Goal: Task Accomplishment & Management: Manage account settings

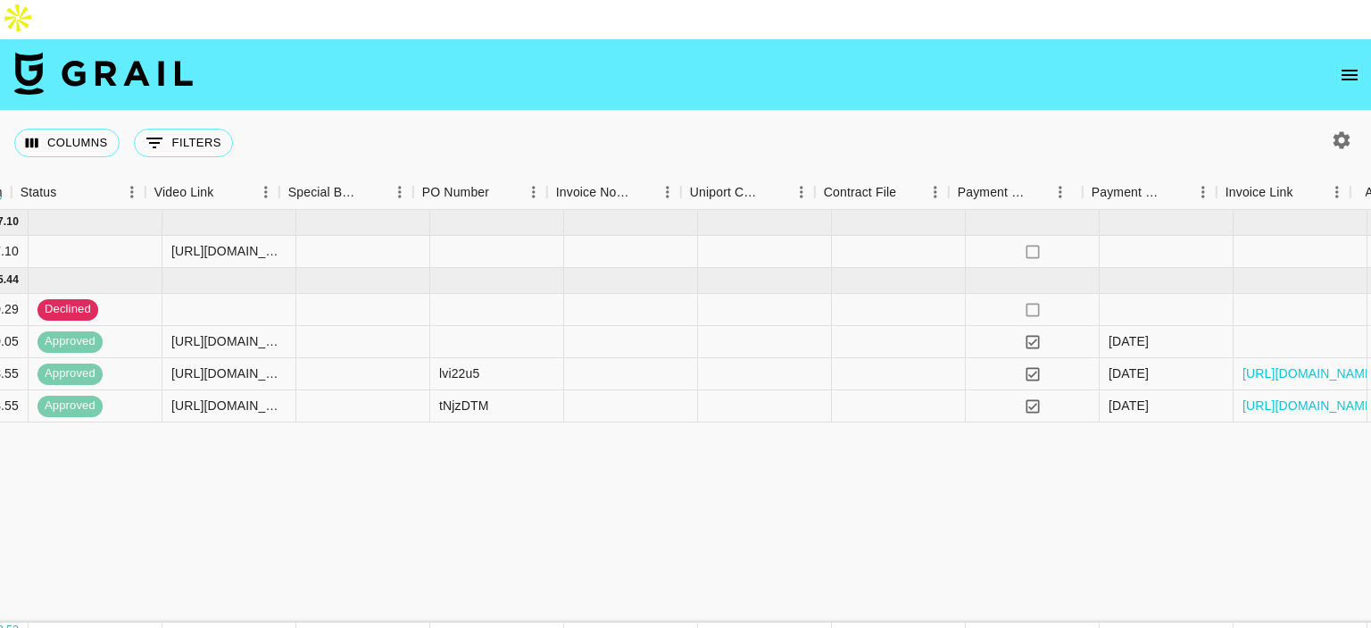
scroll to position [0, 1593]
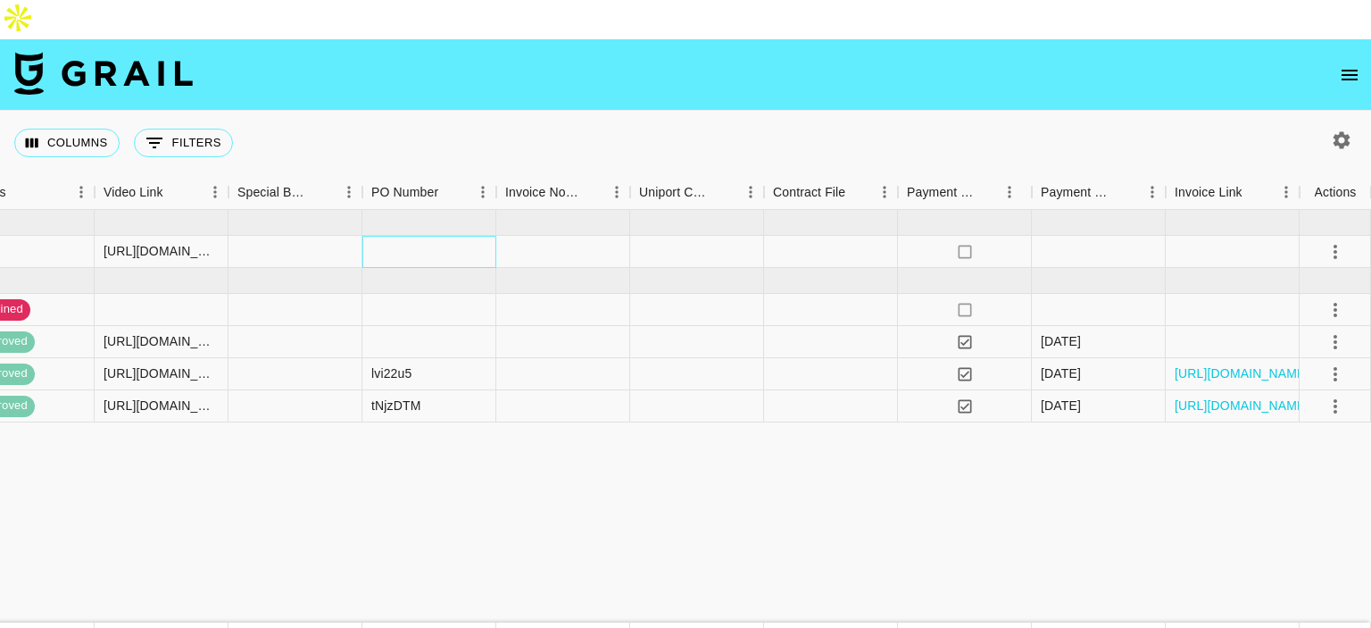
click at [428, 236] on div at bounding box center [429, 252] width 134 height 32
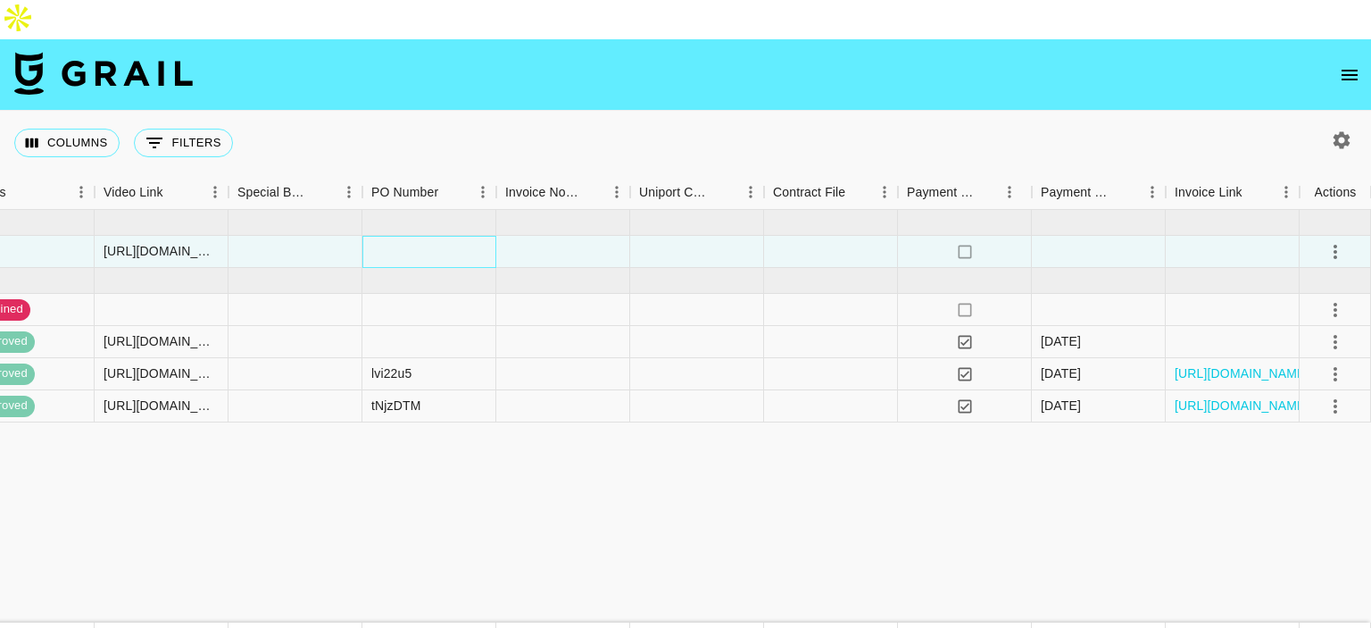
click at [428, 236] on div at bounding box center [429, 252] width 134 height 32
drag, startPoint x: 165, startPoint y: 495, endPoint x: 208, endPoint y: 442, distance: 67.9
click at [424, 236] on div at bounding box center [429, 252] width 134 height 32
click at [415, 236] on div at bounding box center [429, 252] width 134 height 32
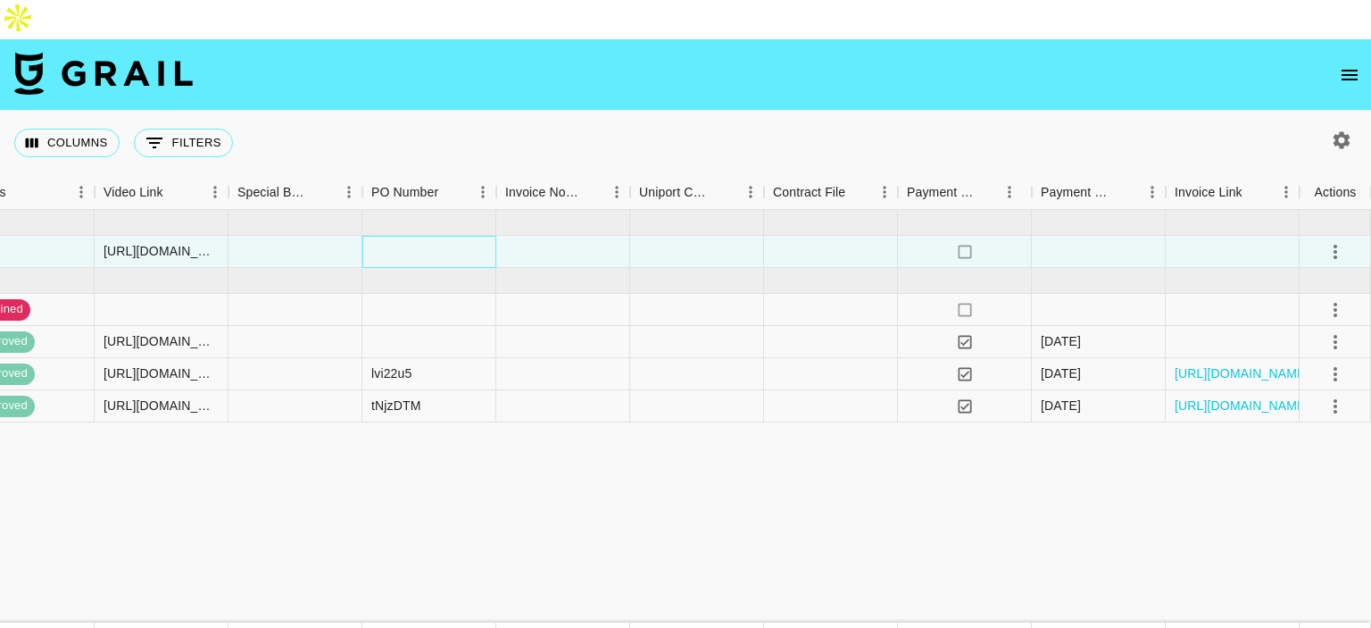
click at [415, 236] on div at bounding box center [429, 252] width 134 height 32
drag, startPoint x: 384, startPoint y: 213, endPoint x: 733, endPoint y: 306, distance: 361.2
click at [391, 245] on input "9FWJJwB" at bounding box center [428, 252] width 131 height 14
type input "9FWJJwB"
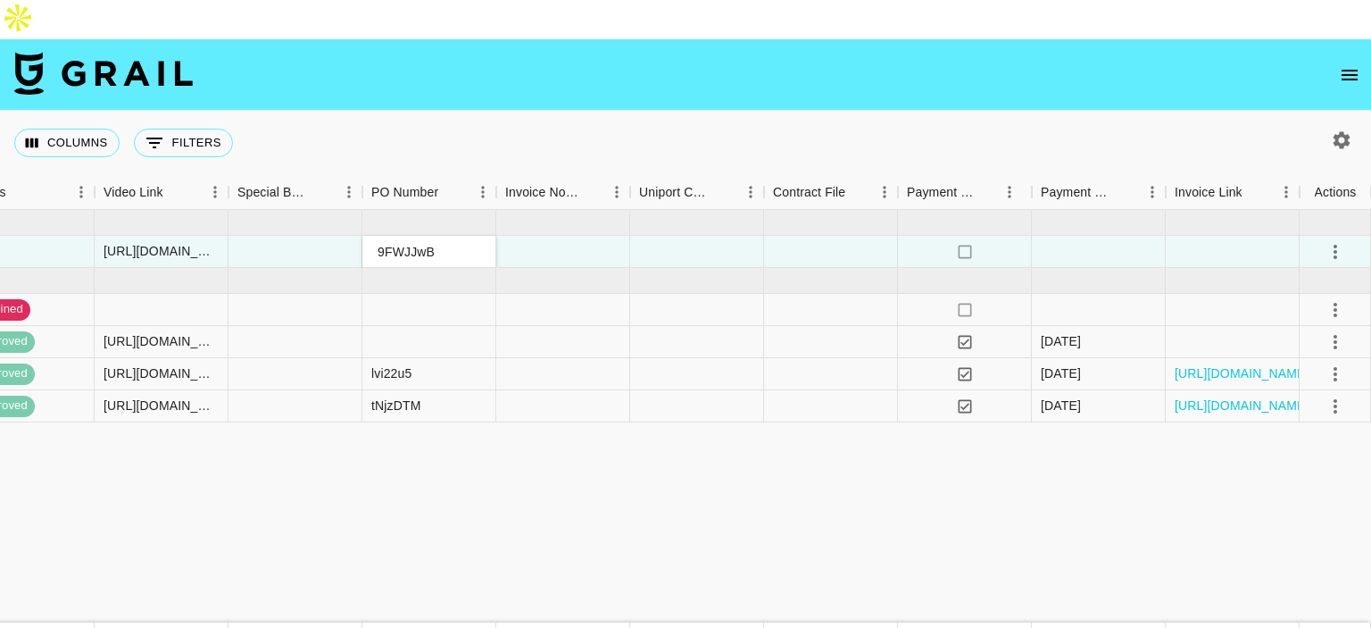
click at [1331, 241] on icon "select merge strategy" at bounding box center [1335, 251] width 21 height 21
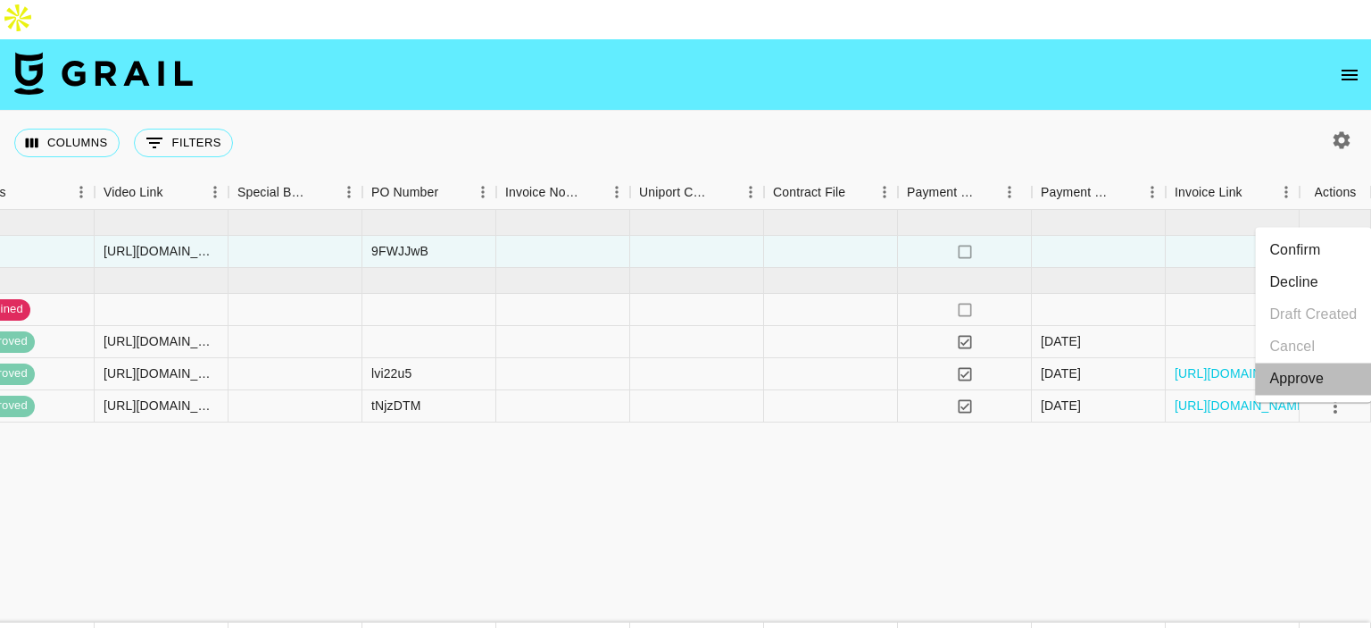
click at [1291, 390] on li "Approve" at bounding box center [1313, 378] width 116 height 32
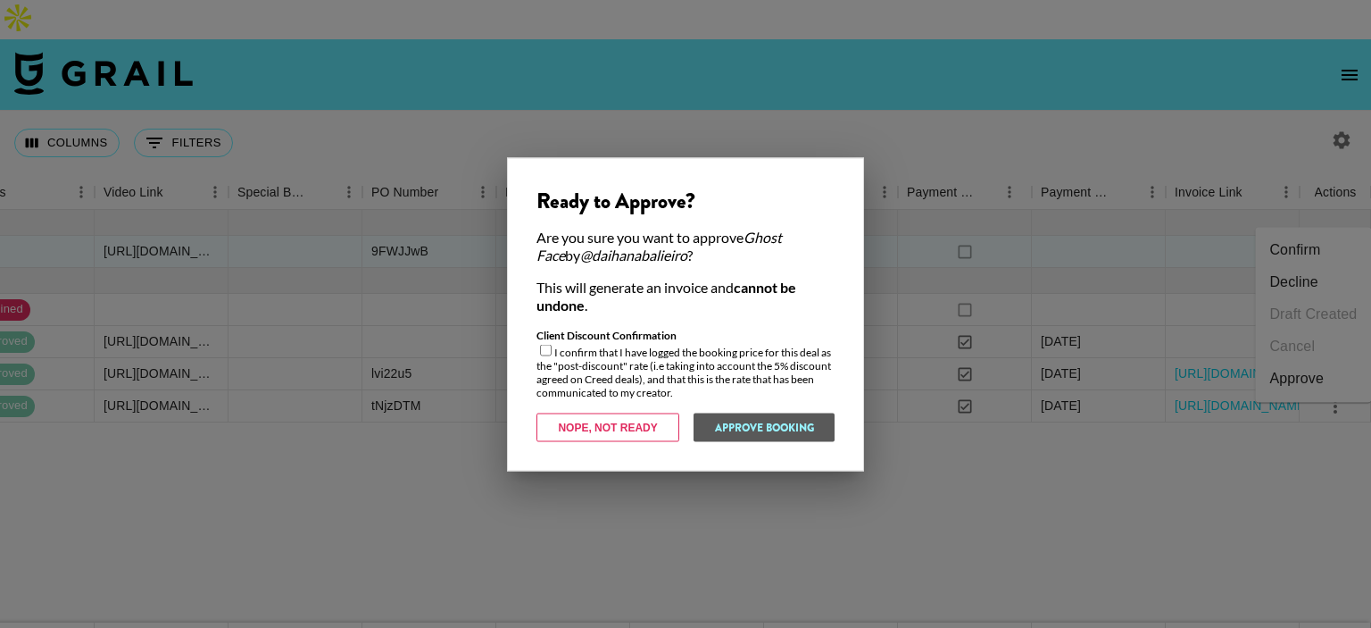
click at [608, 361] on div "Client Discount Confirmation I confirm that I have logged the booking price for…" at bounding box center [686, 363] width 298 height 71
click at [550, 348] on input "checkbox" at bounding box center [546, 350] width 12 height 12
checkbox input "true"
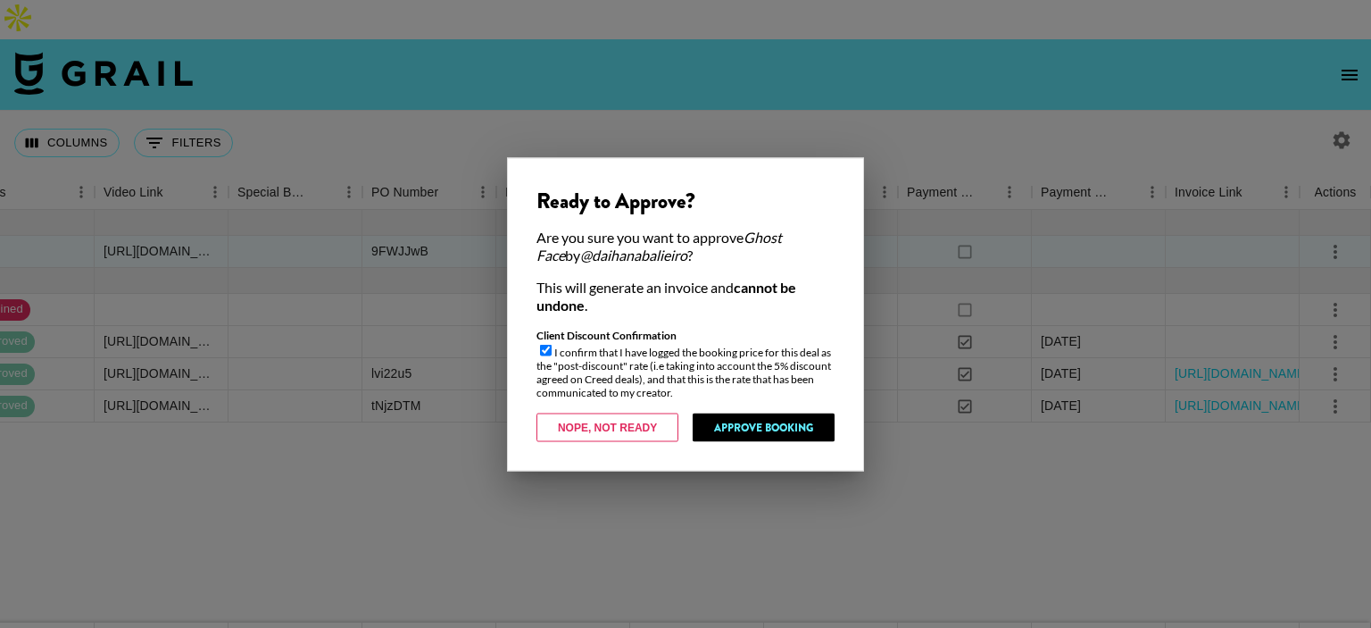
click at [753, 444] on div "Ready to Approve? Are you sure you want to approve Ghost Face by @ daihanabalie…" at bounding box center [685, 313] width 357 height 313
click at [763, 435] on button "Approve Booking" at bounding box center [764, 426] width 142 height 29
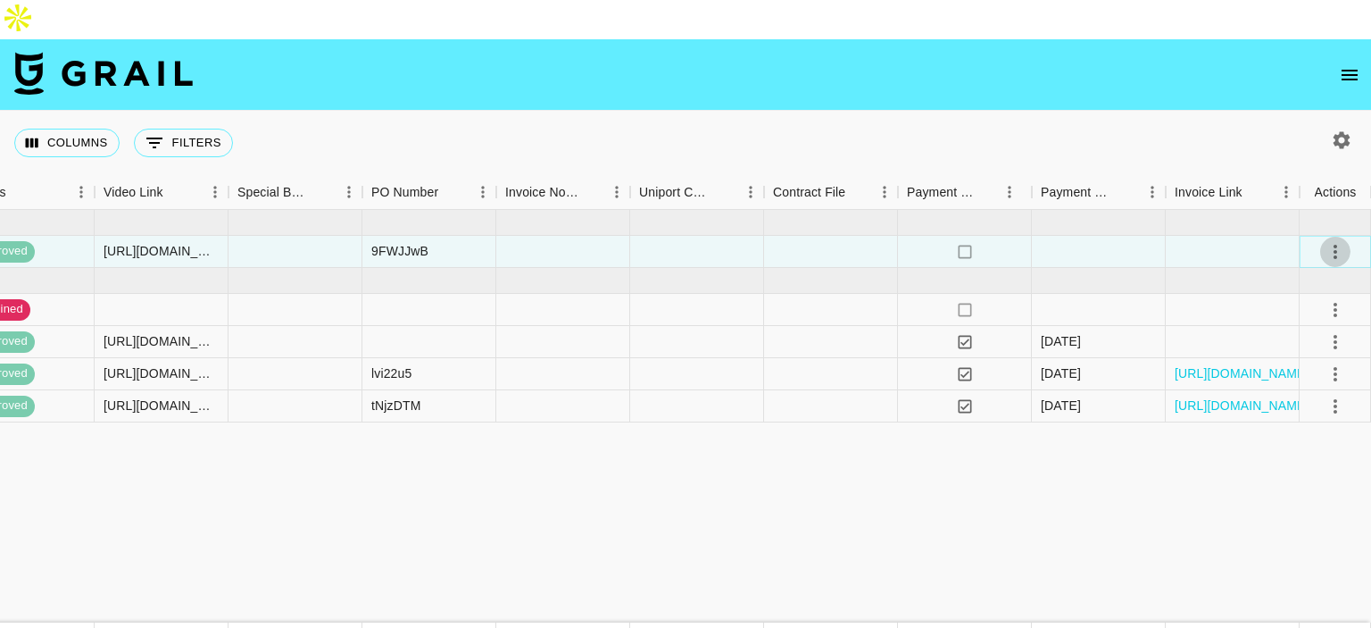
click at [1331, 241] on icon "select merge strategy" at bounding box center [1335, 251] width 21 height 21
drag, startPoint x: 809, startPoint y: 538, endPoint x: 790, endPoint y: 560, distance: 28.5
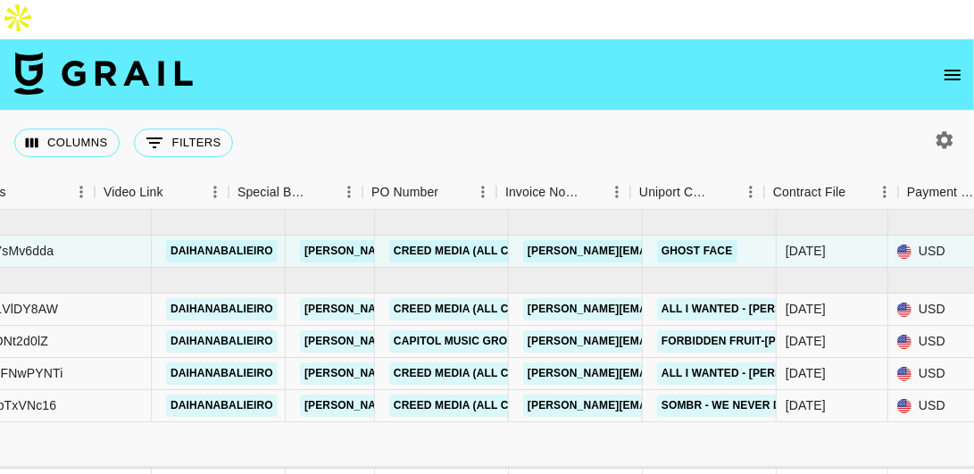
scroll to position [0, 0]
